Goal: Transaction & Acquisition: Purchase product/service

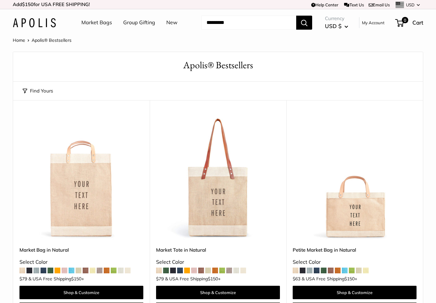
click at [19, 40] on link "Home" at bounding box center [19, 40] width 12 height 6
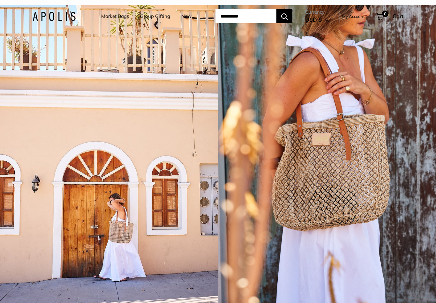
click at [110, 19] on link "Market Bags" at bounding box center [115, 16] width 28 height 9
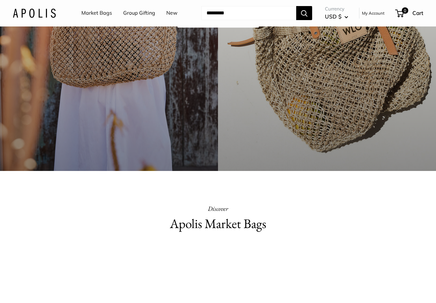
scroll to position [192, 0]
click at [173, 13] on link "New" at bounding box center [171, 14] width 11 height 10
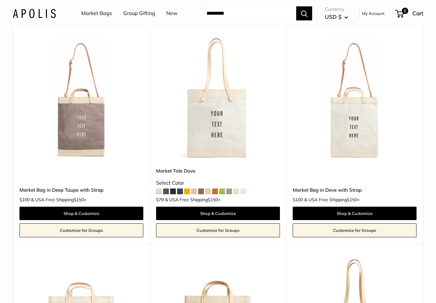
scroll to position [1162, 0]
click at [173, 189] on span at bounding box center [173, 192] width 6 height 6
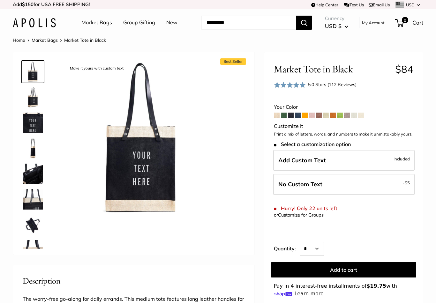
click at [300, 115] on span at bounding box center [298, 116] width 6 height 6
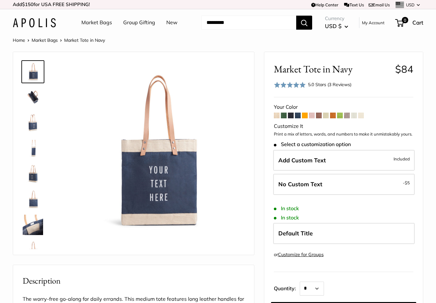
scroll to position [4, 0]
